Goal: Task Accomplishment & Management: Manage account settings

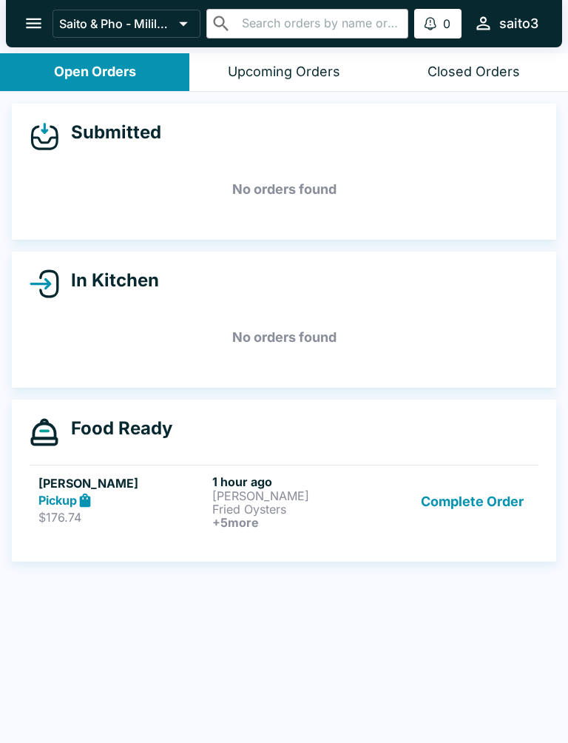
click at [491, 505] on button "Complete Order" at bounding box center [472, 501] width 115 height 55
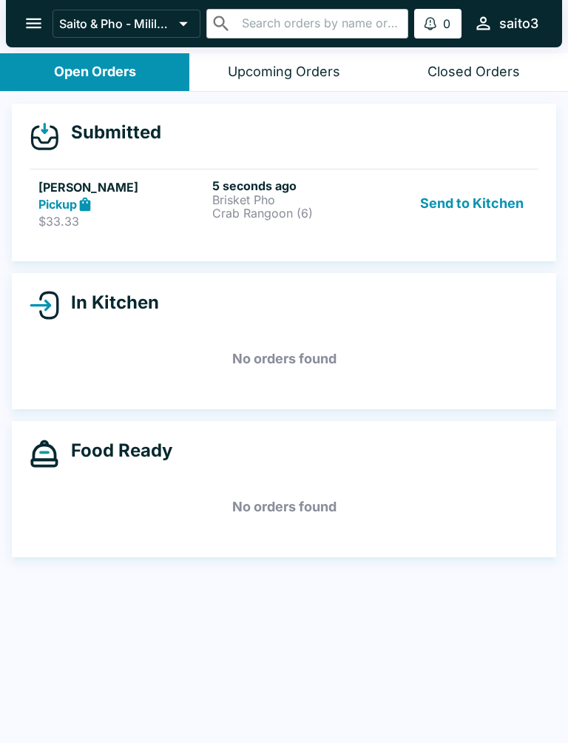
click at [467, 212] on button "Send to Kitchen" at bounding box center [471, 203] width 115 height 51
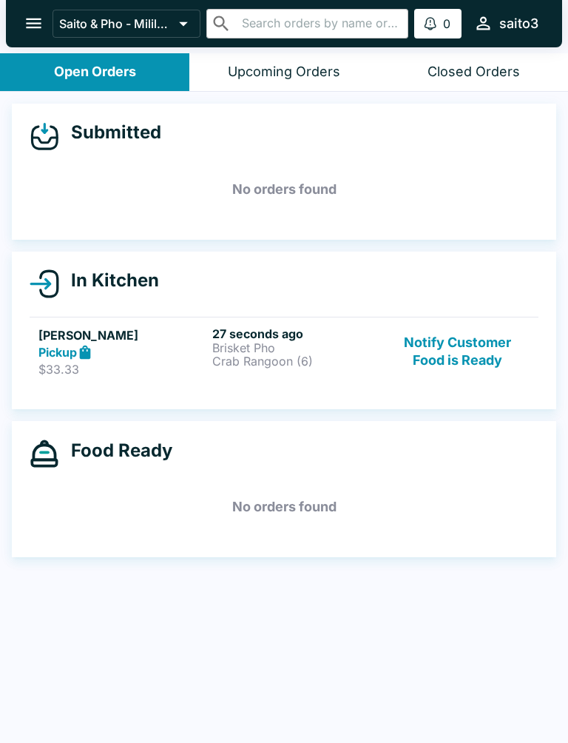
click at [270, 363] on p "Crab Rangoon (6)" at bounding box center [296, 360] width 168 height 13
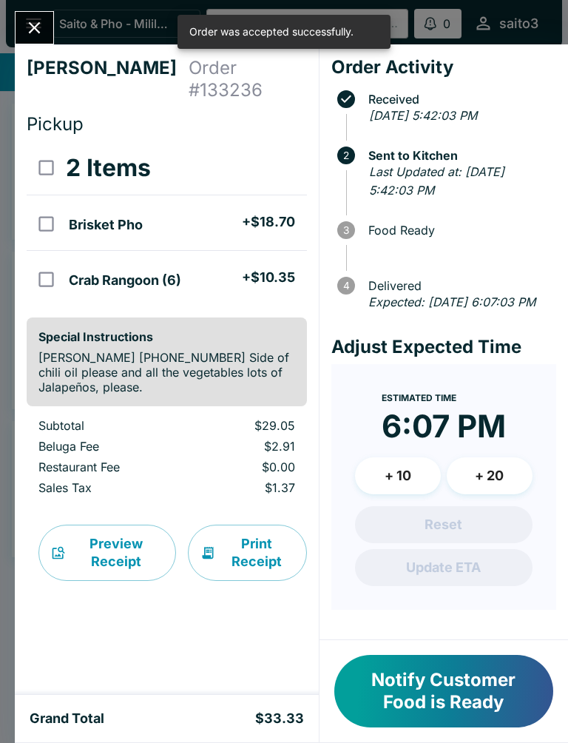
click at [393, 715] on button "Notify Customer Food is Ready" at bounding box center [443, 691] width 219 height 73
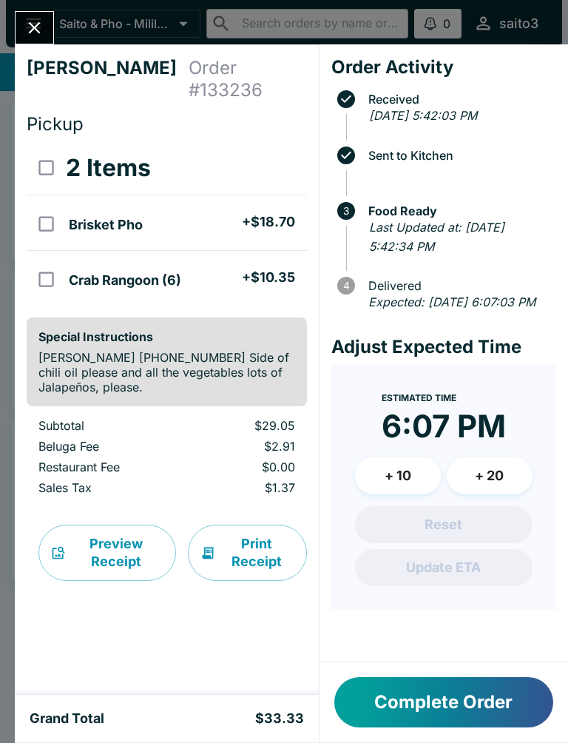
click at [21, 7] on div "[PERSON_NAME] Order # 133236 Pickup 2 Items Brisket Pho + $18.70 Crab Rangoon (…" at bounding box center [284, 371] width 568 height 743
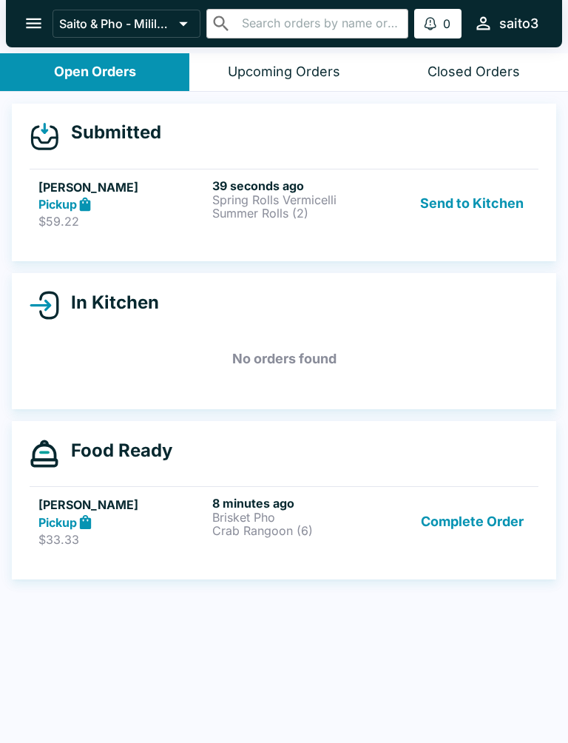
click at [459, 187] on button "Send to Kitchen" at bounding box center [471, 203] width 115 height 51
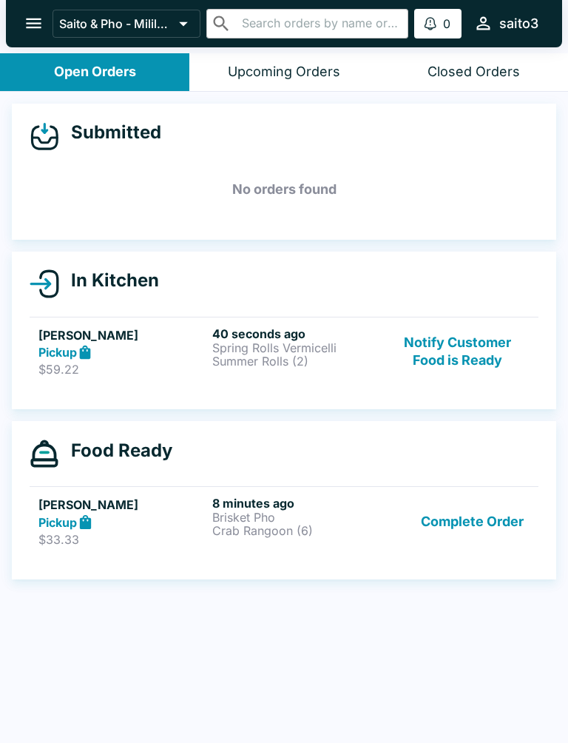
click at [289, 354] on p "Summer Rolls (2)" at bounding box center [296, 360] width 168 height 13
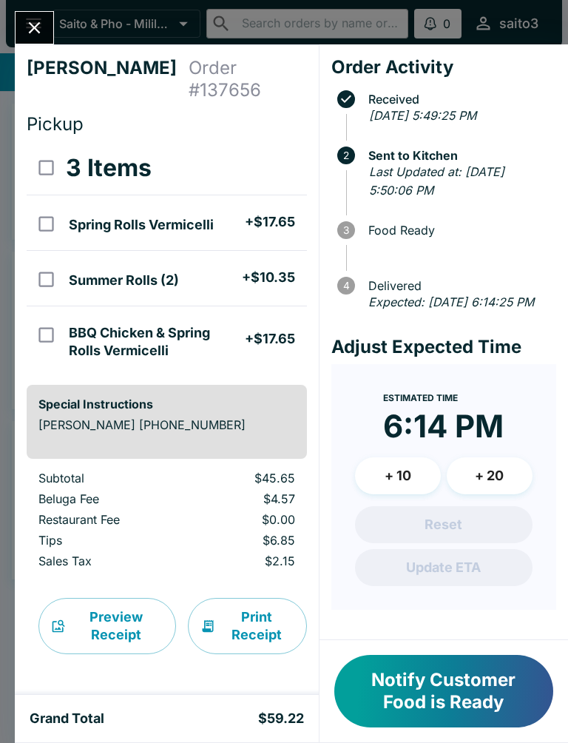
click at [28, 2] on div "[PERSON_NAME] Order # 137656 Pickup 3 Items Spring Rolls Vermicelli + $17.65 Su…" at bounding box center [284, 371] width 568 height 743
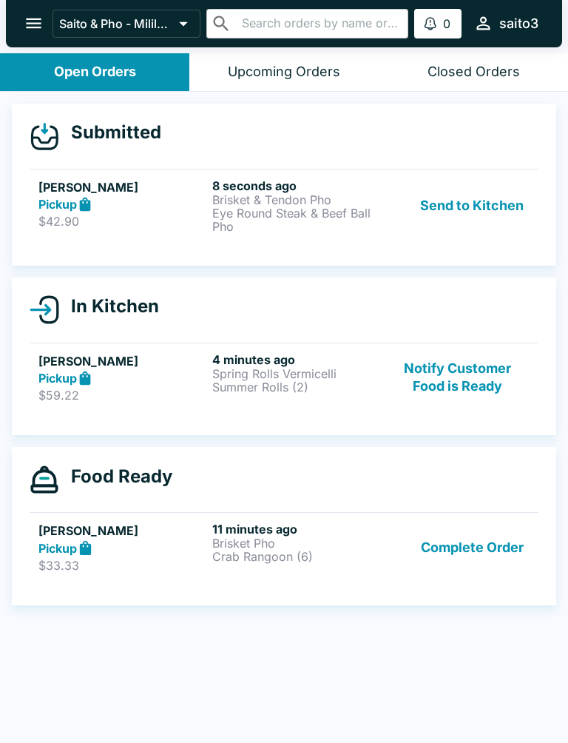
click at [283, 202] on p "Brisket & Tendon Pho" at bounding box center [296, 199] width 168 height 13
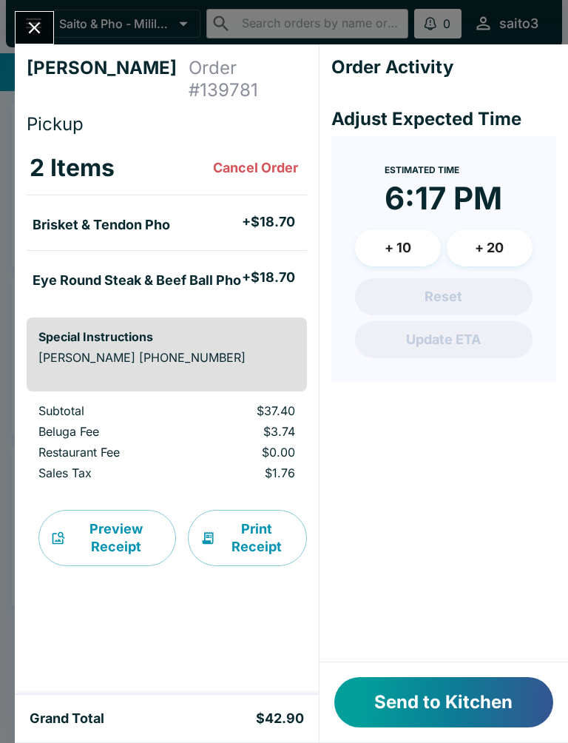
click at [166, 202] on div at bounding box center [284, 371] width 568 height 743
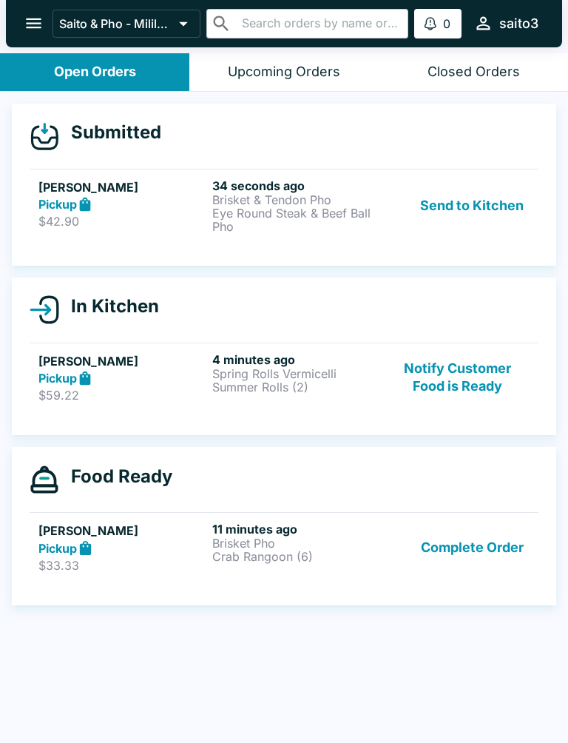
click at [162, 199] on div "Pickup" at bounding box center [122, 204] width 168 height 17
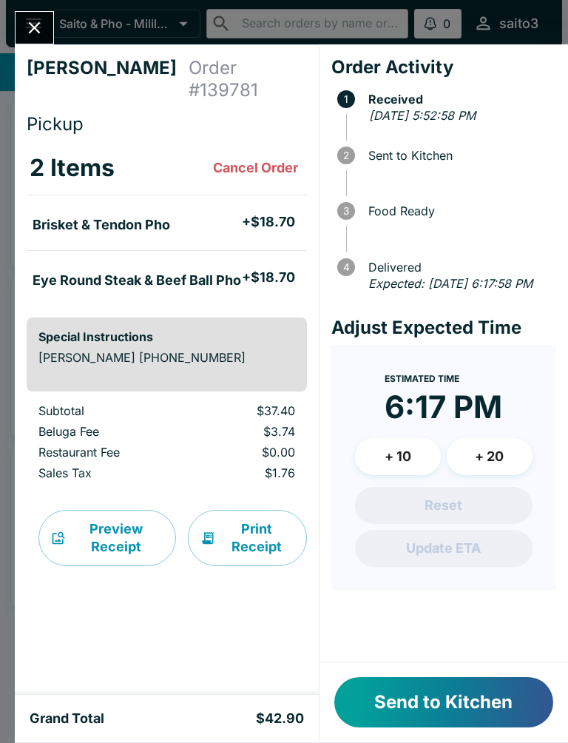
click at [458, 686] on button "Send to Kitchen" at bounding box center [443, 702] width 219 height 50
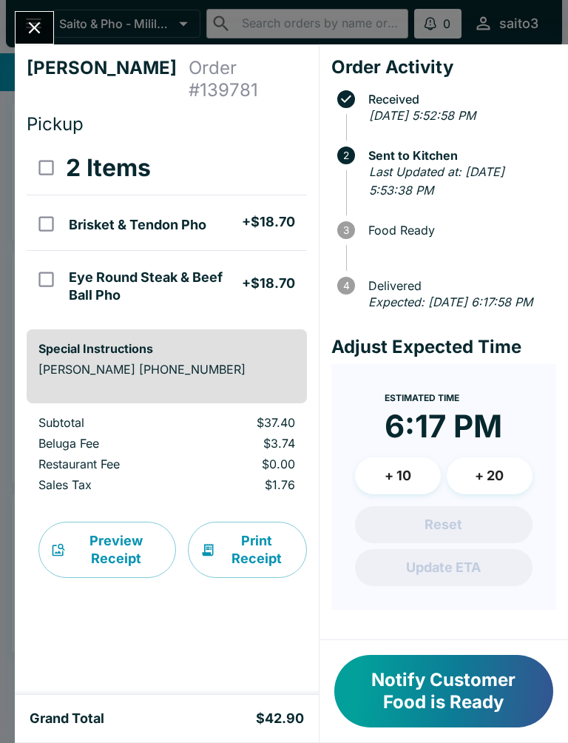
click at [30, 21] on icon "Close" at bounding box center [34, 28] width 20 height 20
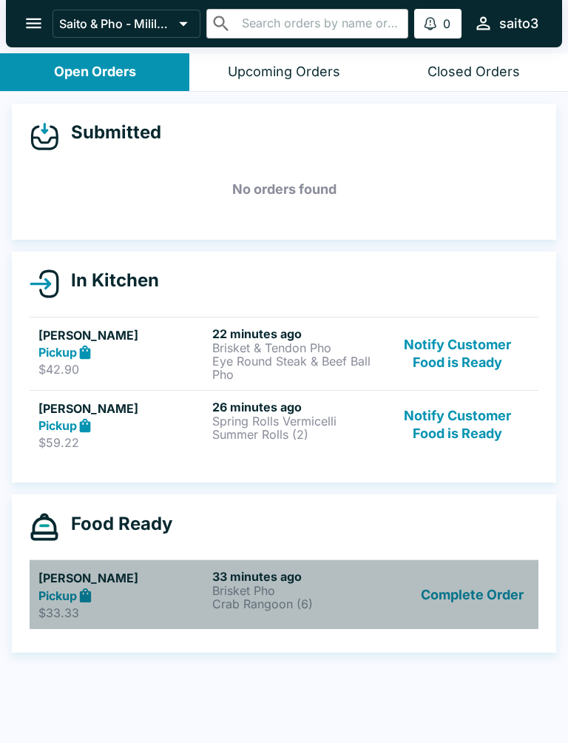
click at [220, 601] on p "Crab Rangoon (6)" at bounding box center [296, 603] width 168 height 13
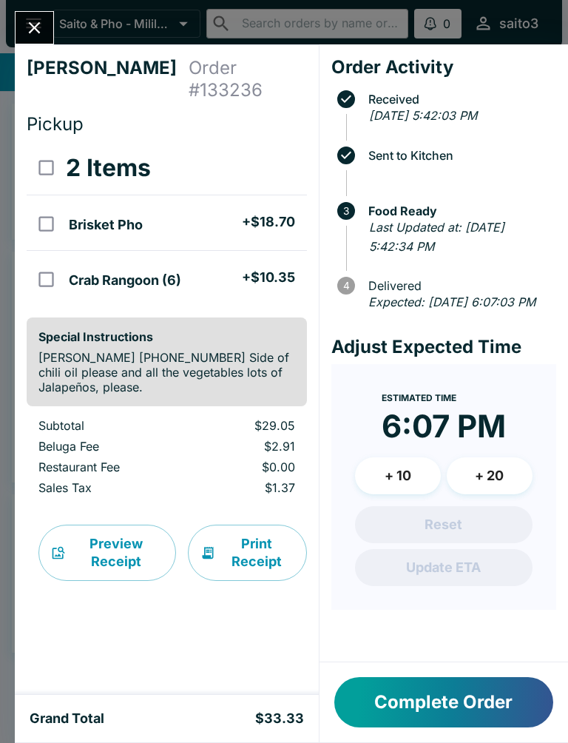
click at [502, 698] on button "Complete Order" at bounding box center [443, 702] width 219 height 50
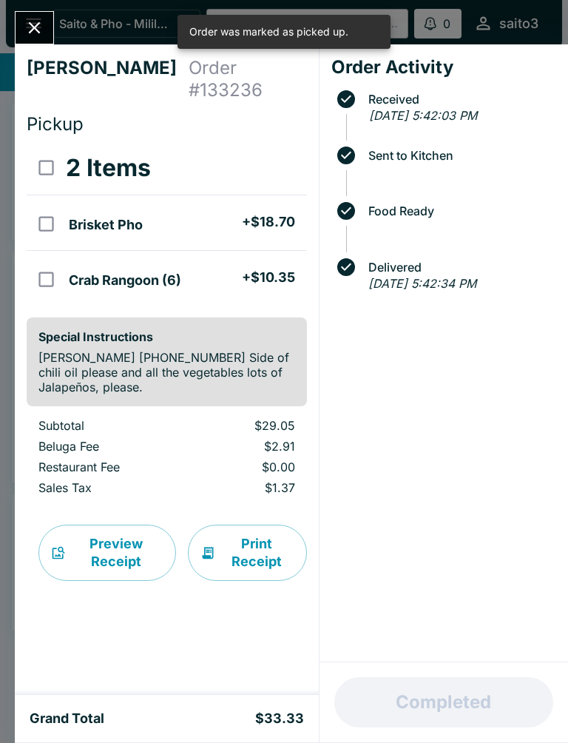
click at [16, 29] on button "Close" at bounding box center [35, 28] width 38 height 32
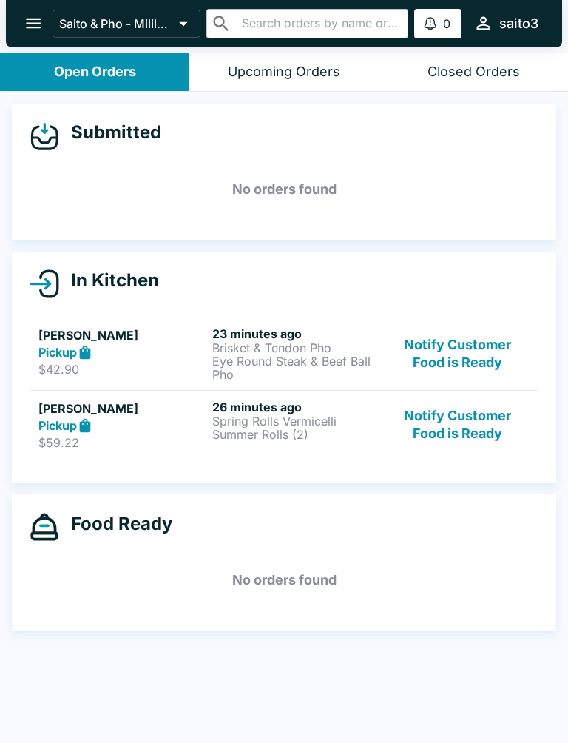
click at [192, 415] on h5 "[PERSON_NAME]" at bounding box center [122, 409] width 168 height 18
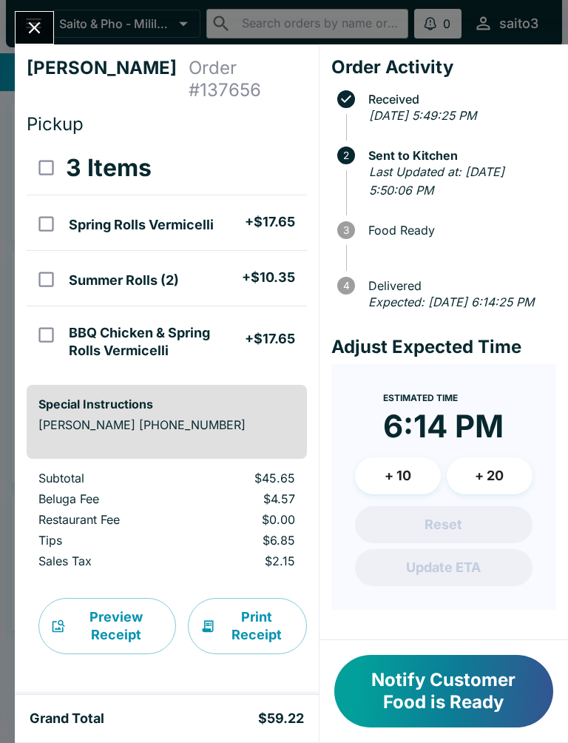
click at [492, 676] on button "Notify Customer Food is Ready" at bounding box center [443, 691] width 219 height 73
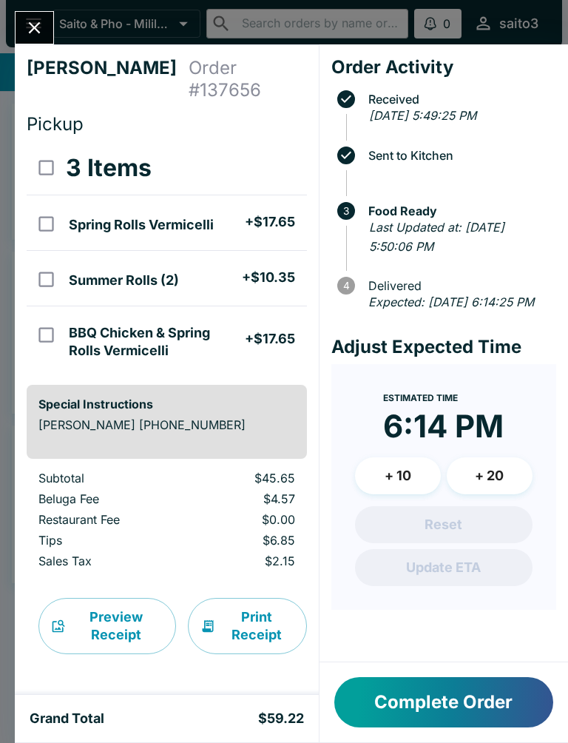
click at [457, 694] on button "Complete Order" at bounding box center [443, 702] width 219 height 50
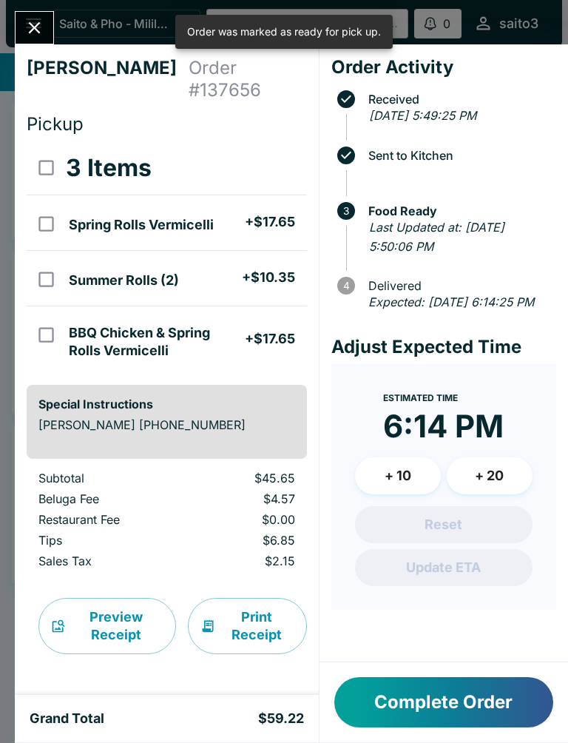
click at [46, 18] on button "Close" at bounding box center [35, 28] width 38 height 32
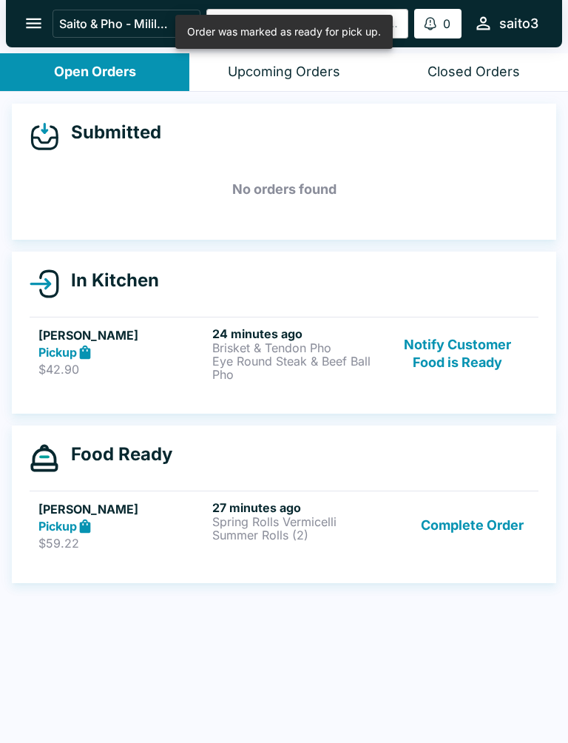
click at [348, 343] on p "Brisket & Tendon Pho" at bounding box center [296, 347] width 168 height 13
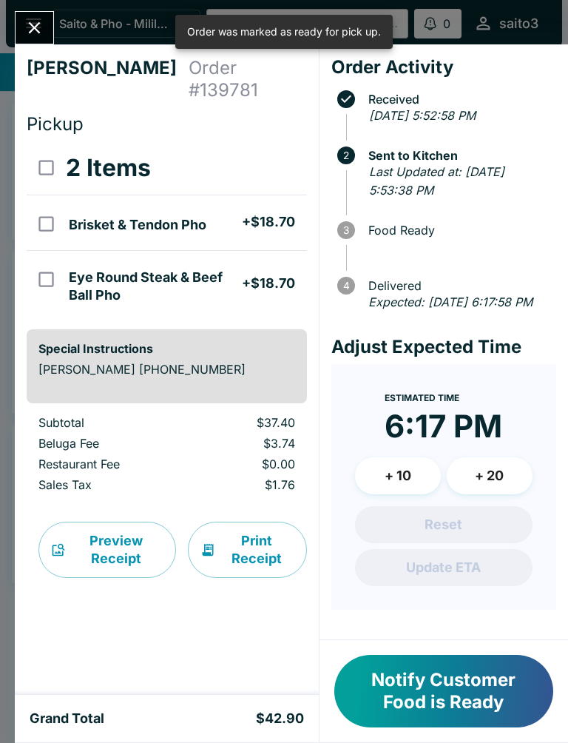
click at [37, 31] on icon "Close" at bounding box center [35, 28] width 12 height 12
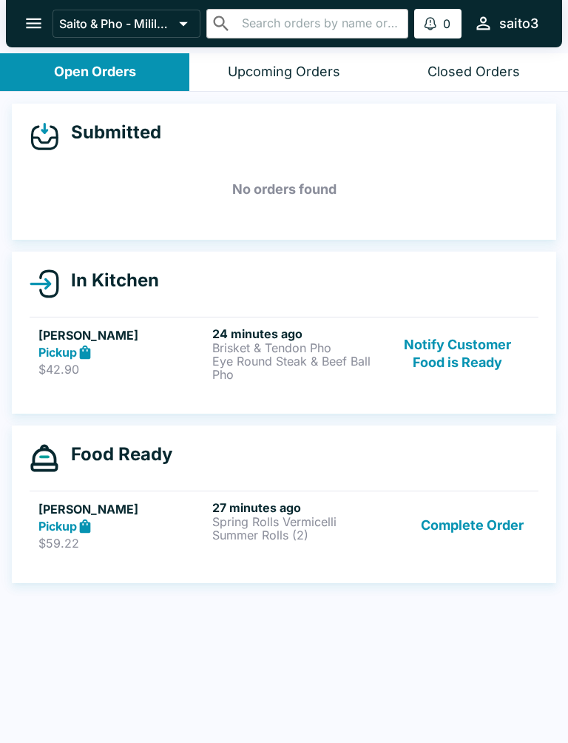
click at [130, 348] on div "Pickup" at bounding box center [122, 352] width 168 height 17
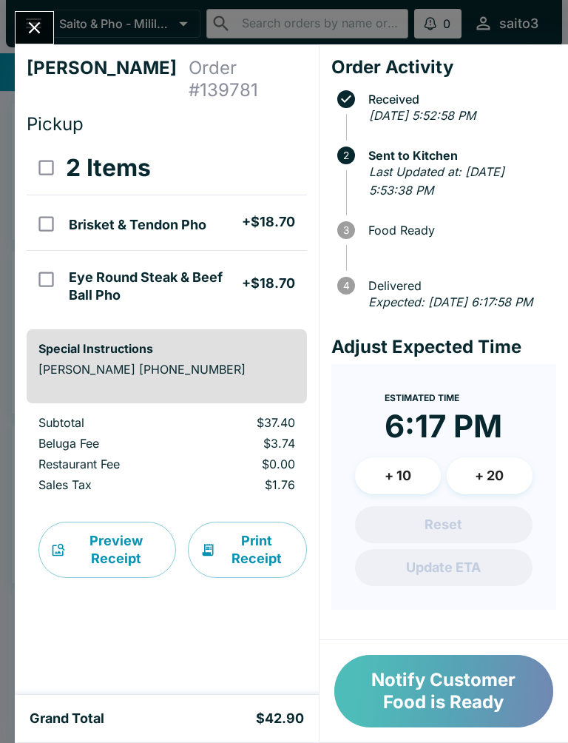
click at [440, 690] on button "Notify Customer Food is Ready" at bounding box center [443, 691] width 219 height 73
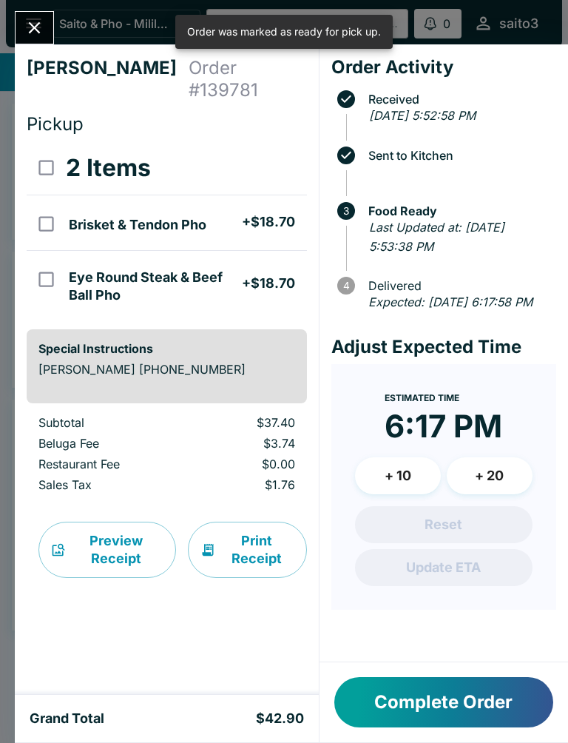
click at [13, 15] on div "[PERSON_NAME] Order # 139781 Pickup 2 Items Brisket & Tendon Pho + $18.70 Eye R…" at bounding box center [284, 371] width 568 height 743
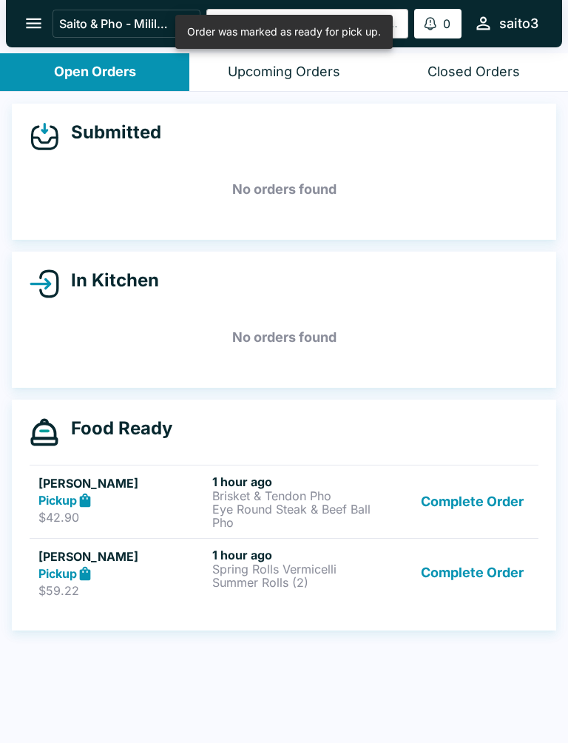
click at [464, 495] on button "Complete Order" at bounding box center [472, 501] width 115 height 55
